Goal: Transaction & Acquisition: Download file/media

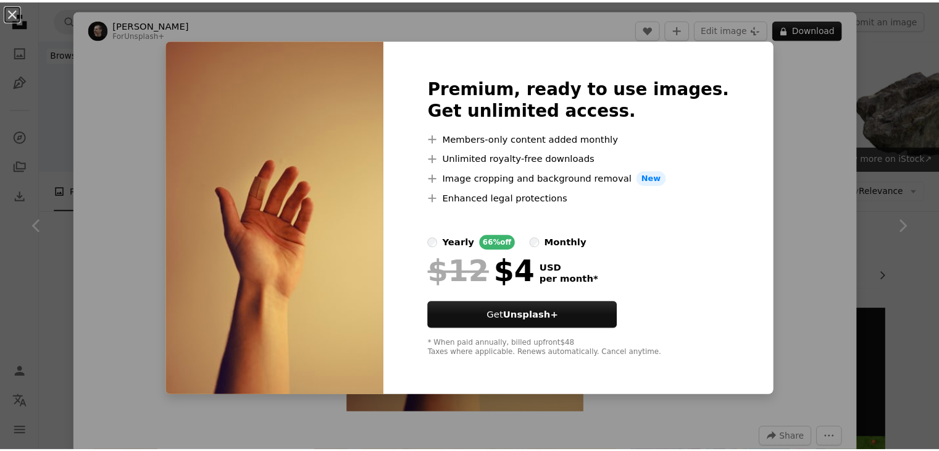
scroll to position [309, 0]
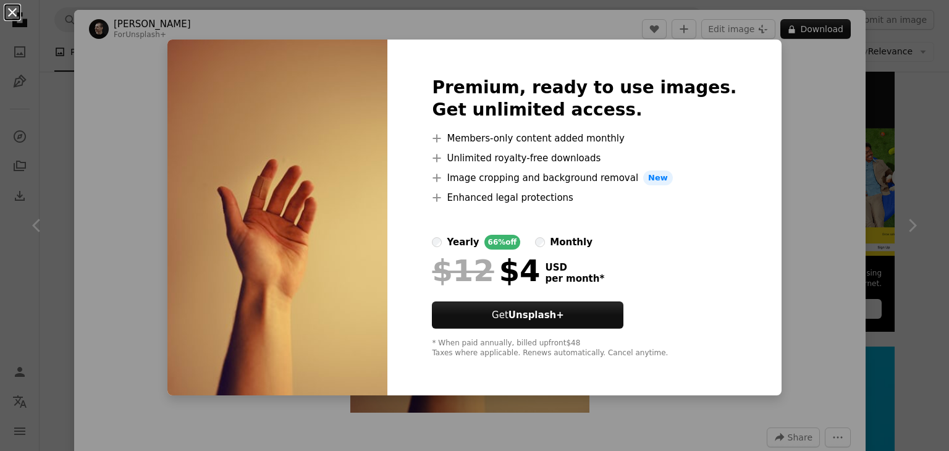
click at [20, 15] on button "An X shape" at bounding box center [12, 12] width 15 height 15
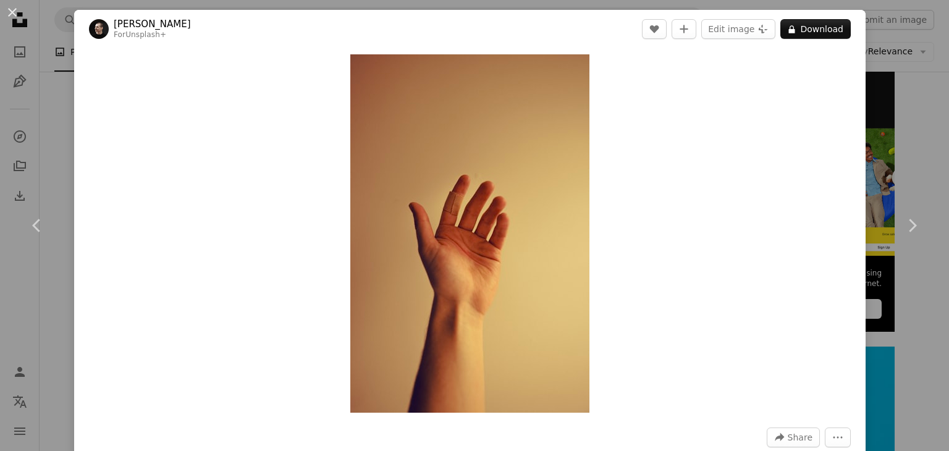
click at [915, 71] on div "An X shape Chevron left Chevron right [PERSON_NAME] For Unsplash+ A heart A plu…" at bounding box center [474, 225] width 949 height 451
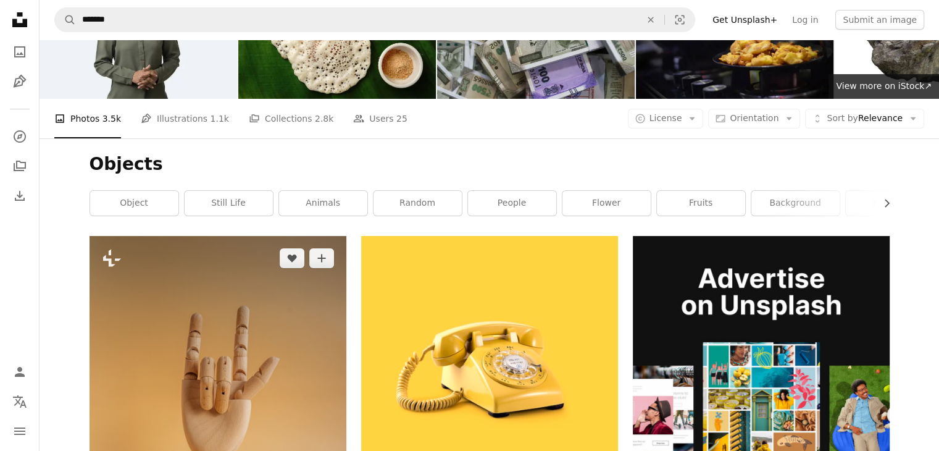
scroll to position [124, 0]
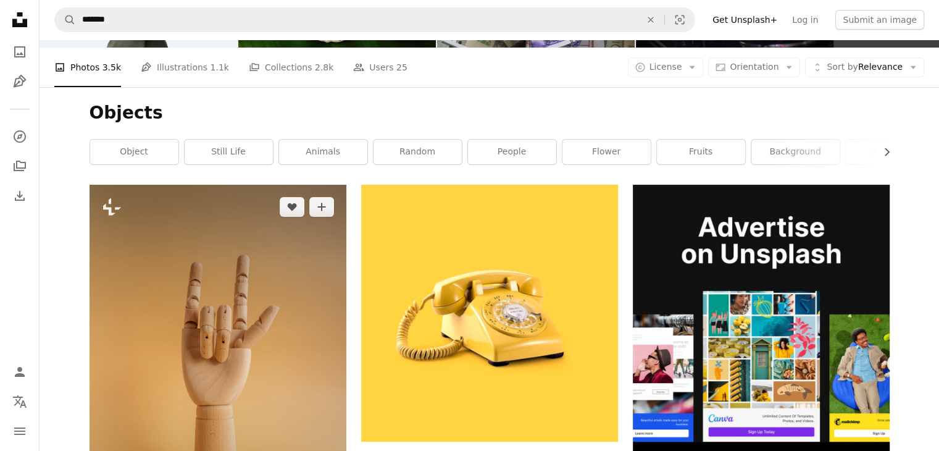
click at [284, 220] on img at bounding box center [218, 377] width 257 height 385
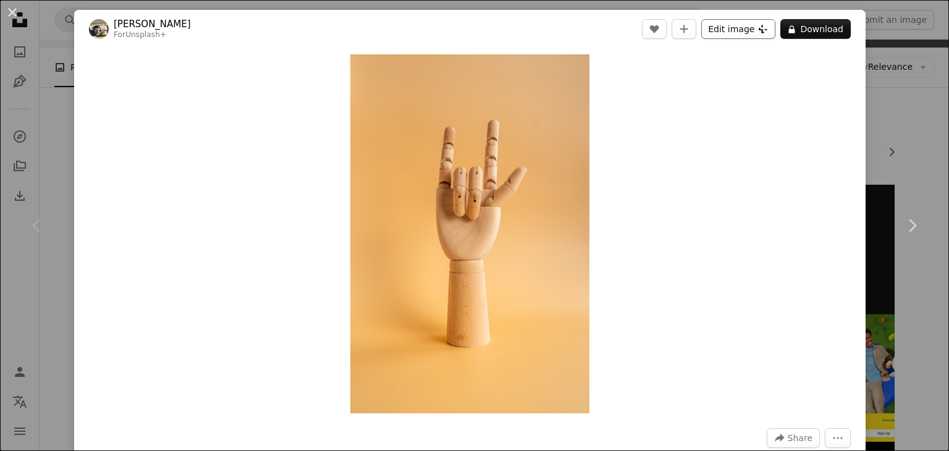
click at [729, 33] on button "Edit image Plus sign for Unsplash+" at bounding box center [738, 29] width 74 height 20
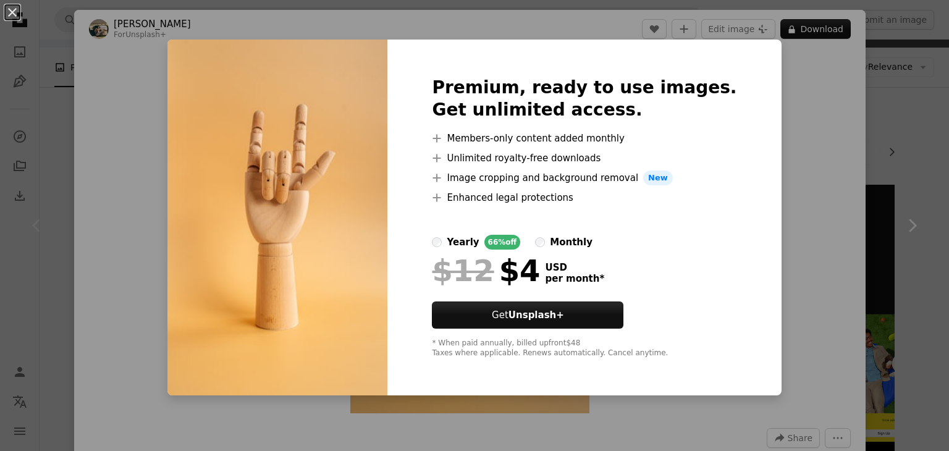
click at [887, 80] on div "An X shape Premium, ready to use images. Get unlimited access. A plus sign Memb…" at bounding box center [474, 225] width 949 height 451
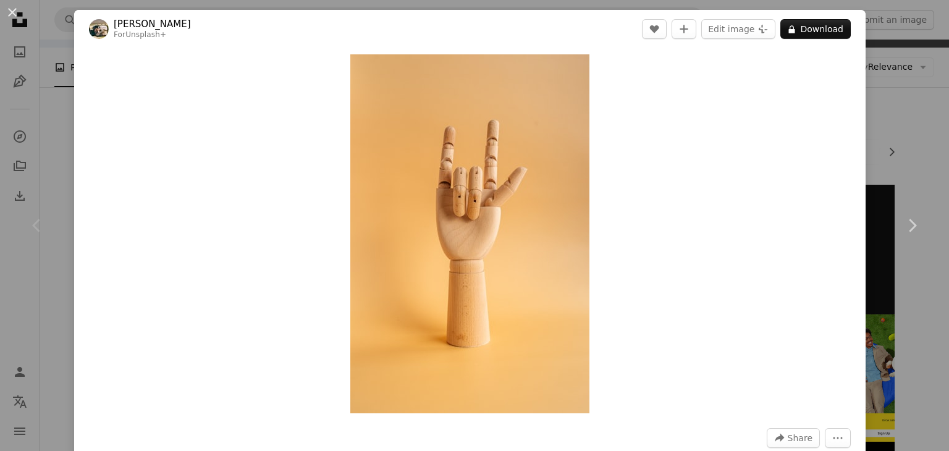
click at [884, 102] on div "An X shape Chevron left Chevron right Hans For Unsplash+ A heart A plus sign Ed…" at bounding box center [474, 225] width 949 height 451
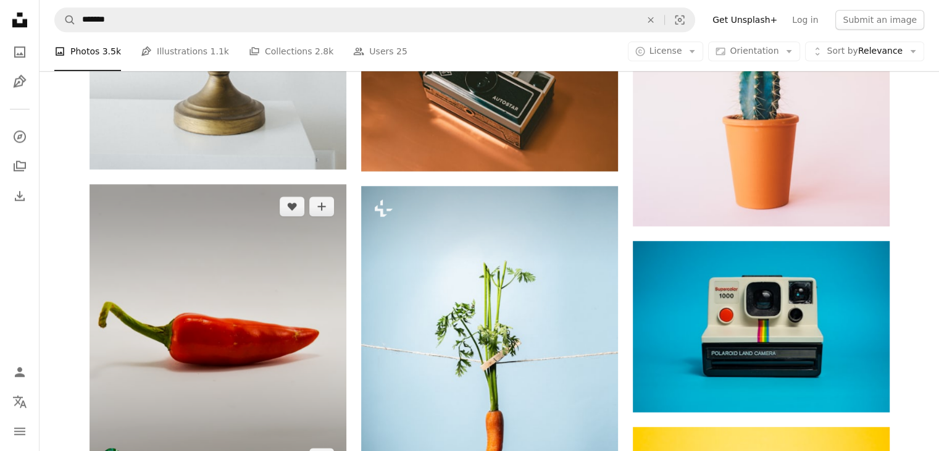
scroll to position [1544, 0]
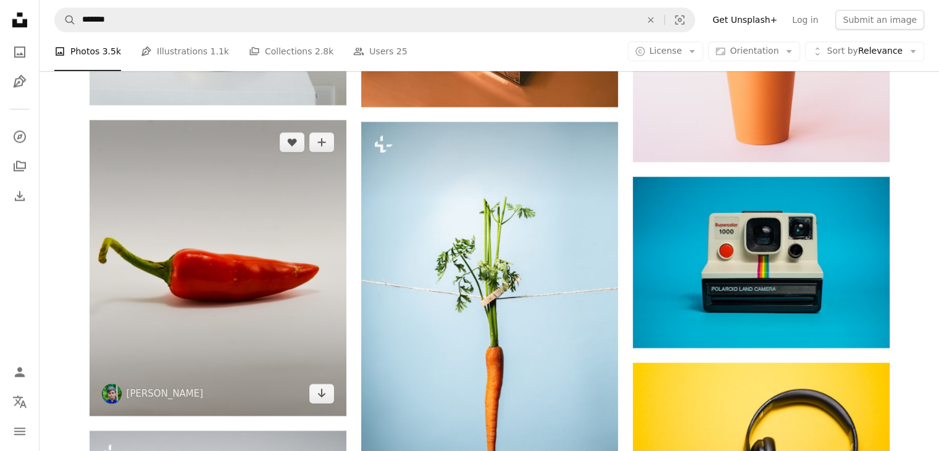
click at [230, 198] on img at bounding box center [218, 268] width 257 height 296
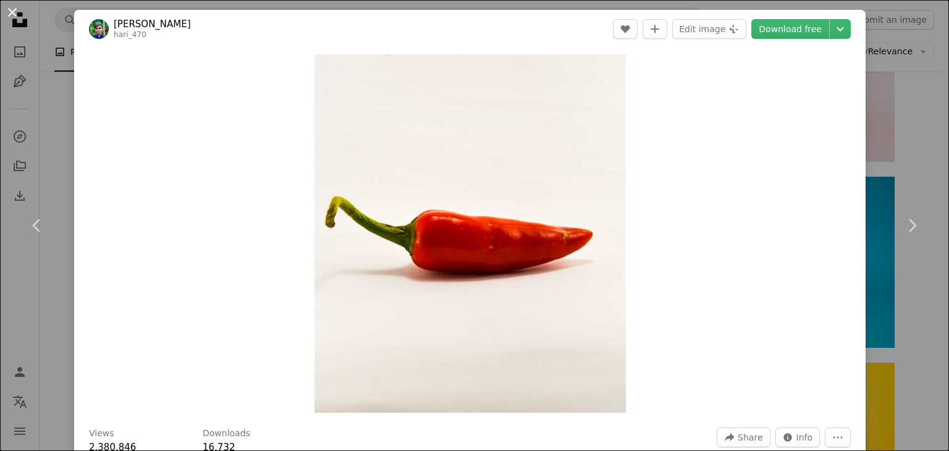
click at [11, 8] on button "An X shape" at bounding box center [12, 12] width 15 height 15
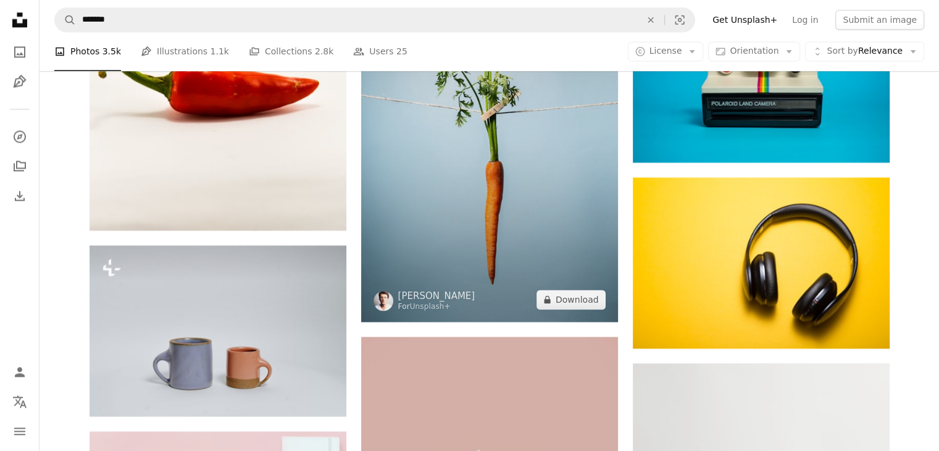
scroll to position [1606, 0]
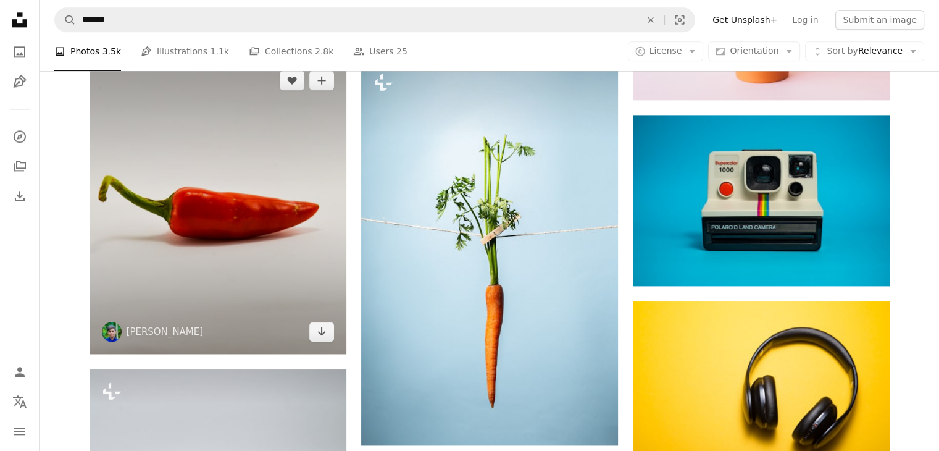
click at [257, 213] on img at bounding box center [218, 206] width 257 height 296
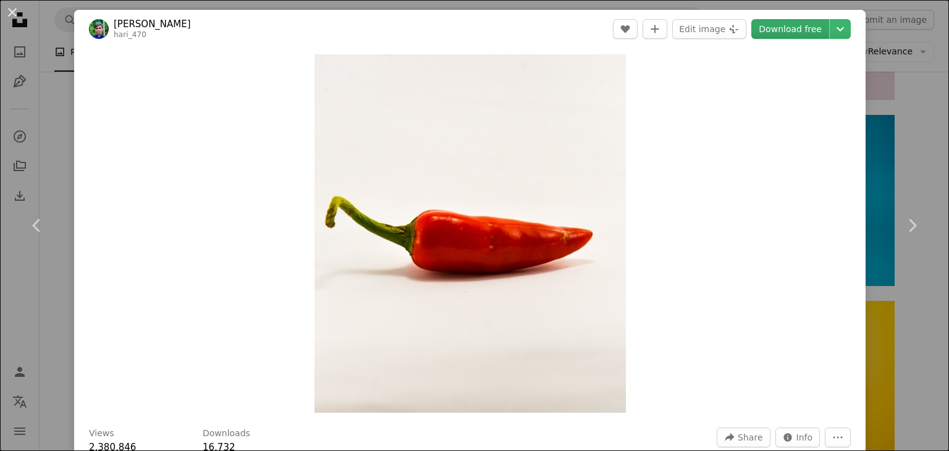
click at [783, 31] on link "Download free" at bounding box center [790, 29] width 78 height 20
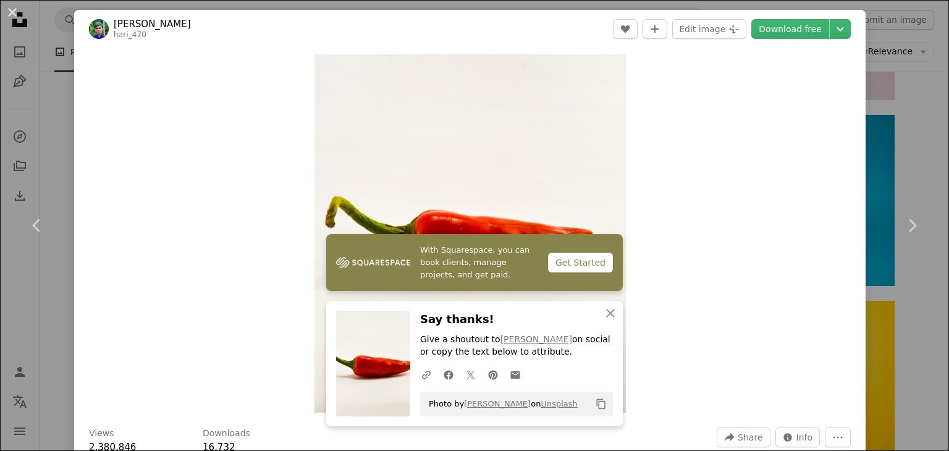
click at [912, 107] on div "An X shape Chevron left Chevron right [PERSON_NAME] hari_470 A heart A plus sig…" at bounding box center [474, 225] width 949 height 451
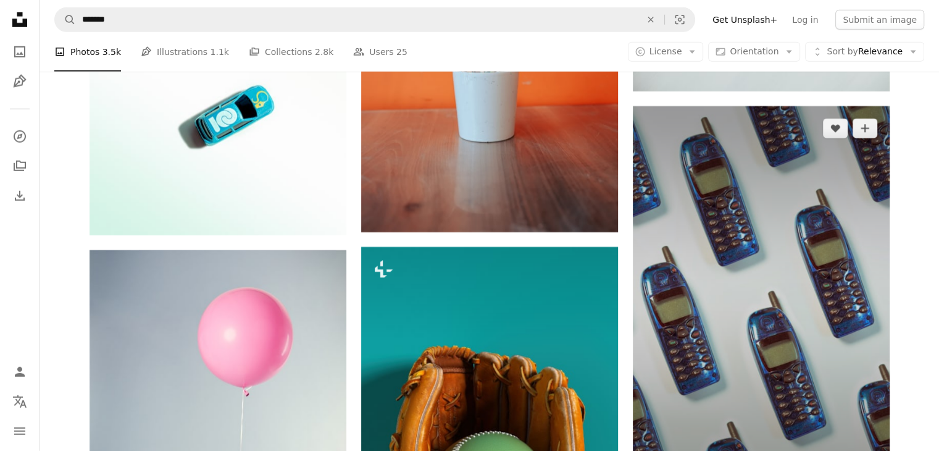
scroll to position [3520, 0]
